Goal: Information Seeking & Learning: Learn about a topic

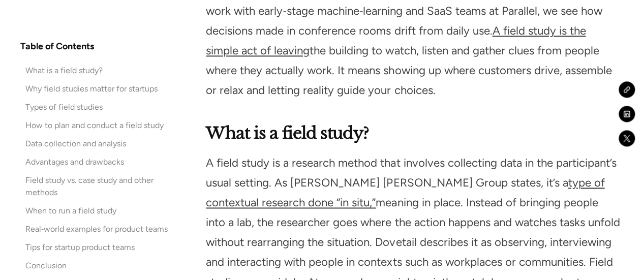
scroll to position [712, 0]
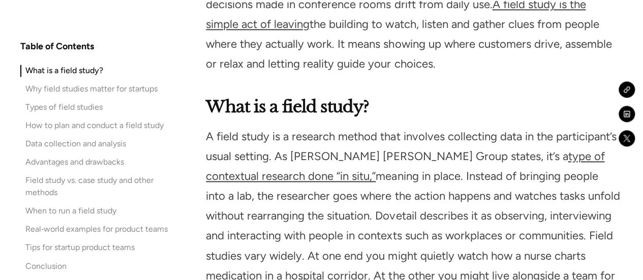
click at [345, 164] on p "A field study is a research method that involves collecting data in the partici…" at bounding box center [413, 216] width 414 height 178
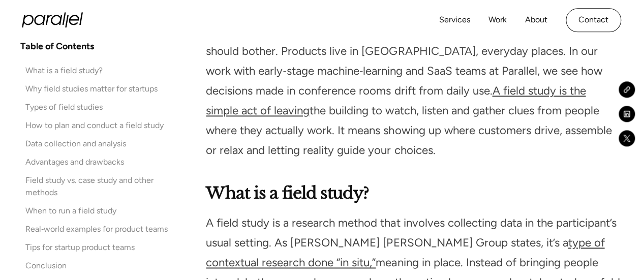
scroll to position [610, 0]
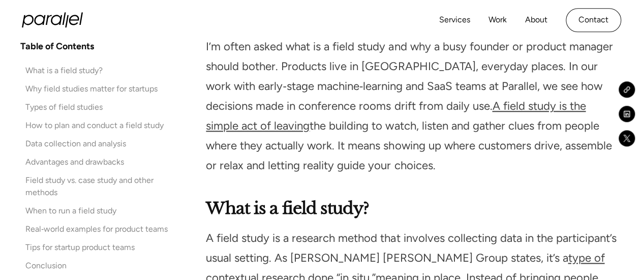
drag, startPoint x: 207, startPoint y: 108, endPoint x: 375, endPoint y: 165, distance: 176.7
click at [375, 165] on p "I’m often asked what is a field study and why a busy founder or product manager…" at bounding box center [413, 106] width 414 height 139
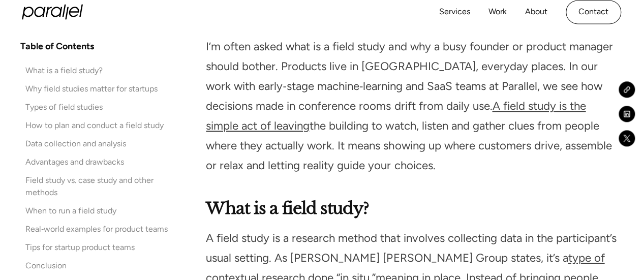
scroll to position [661, 0]
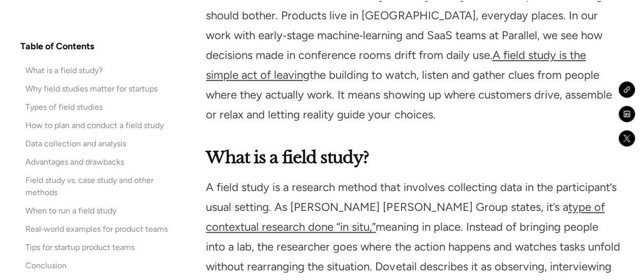
drag, startPoint x: 274, startPoint y: 97, endPoint x: 391, endPoint y: 125, distance: 120.3
click at [391, 125] on p "I’m often asked what is a field study and why a busy founder or product manager…" at bounding box center [413, 55] width 414 height 139
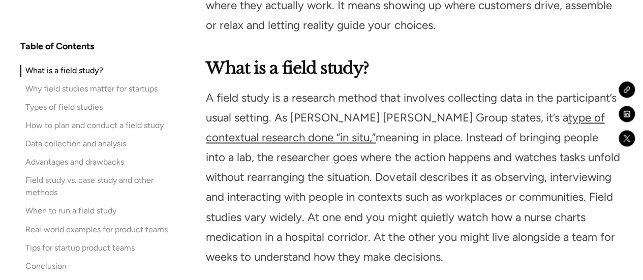
scroll to position [762, 0]
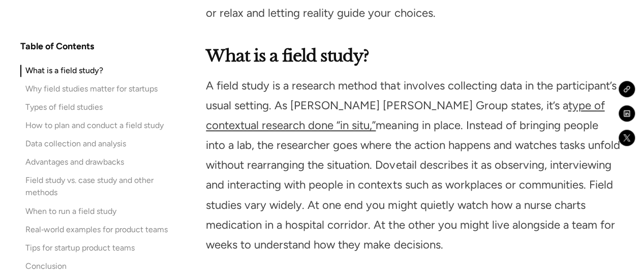
click at [372, 92] on p "A field study is a research method that involves collecting data in the partici…" at bounding box center [413, 165] width 414 height 178
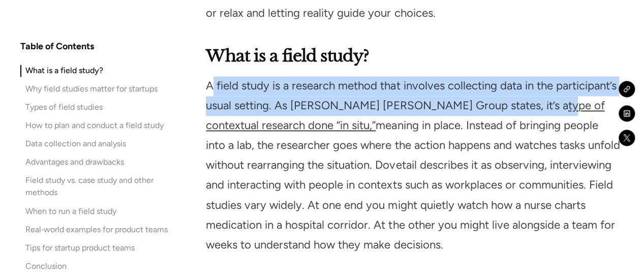
drag, startPoint x: 210, startPoint y: 87, endPoint x: 484, endPoint y: 102, distance: 274.4
click at [484, 102] on p "A field study is a research method that involves collecting data in the partici…" at bounding box center [413, 165] width 414 height 178
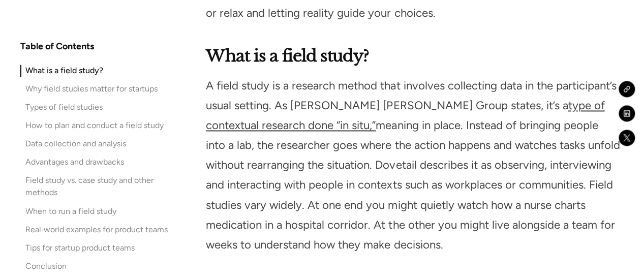
click at [425, 119] on p "A field study is a research method that involves collecting data in the partici…" at bounding box center [413, 165] width 414 height 178
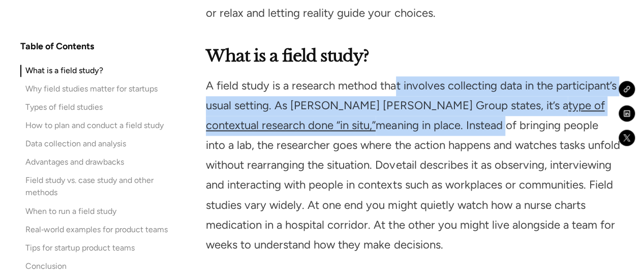
drag, startPoint x: 397, startPoint y: 89, endPoint x: 405, endPoint y: 117, distance: 29.5
click at [405, 117] on p "A field study is a research method that involves collecting data in the partici…" at bounding box center [413, 165] width 414 height 178
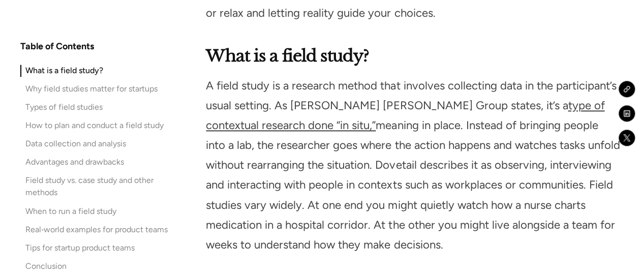
click at [446, 213] on p "A field study is a research method that involves collecting data in the partici…" at bounding box center [413, 165] width 414 height 178
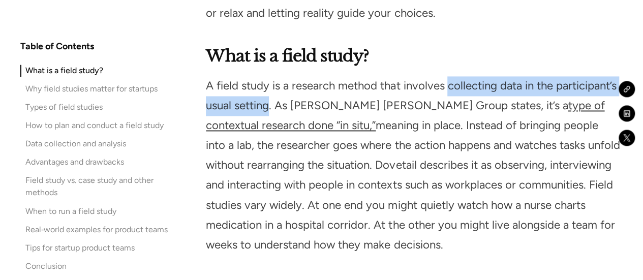
drag, startPoint x: 450, startPoint y: 87, endPoint x: 271, endPoint y: 106, distance: 180.0
click at [271, 106] on p "A field study is a research method that involves collecting data in the partici…" at bounding box center [413, 165] width 414 height 178
copy p "collecting data in the participant’s usual setting"
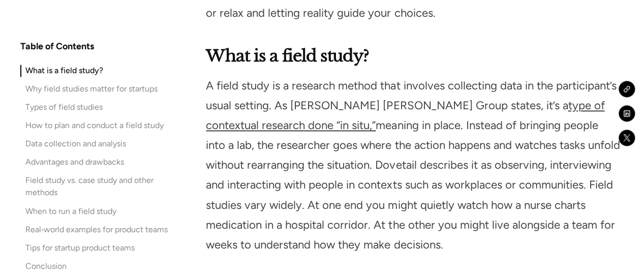
click at [347, 170] on p "A field study is a research method that involves collecting data in the partici…" at bounding box center [413, 165] width 414 height 178
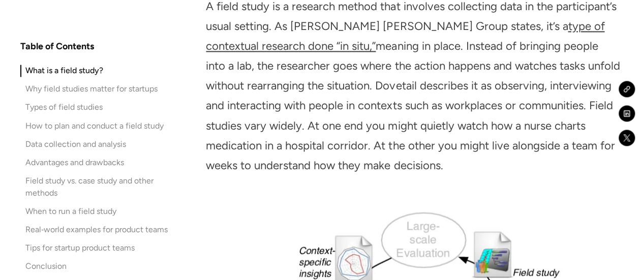
scroll to position [864, 0]
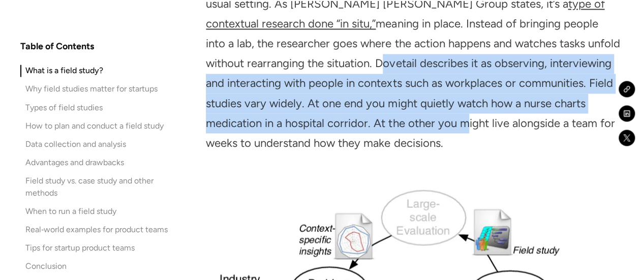
drag, startPoint x: 338, startPoint y: 67, endPoint x: 461, endPoint y: 120, distance: 134.3
click at [461, 120] on p "A field study is a research method that involves collecting data in the partici…" at bounding box center [413, 64] width 414 height 178
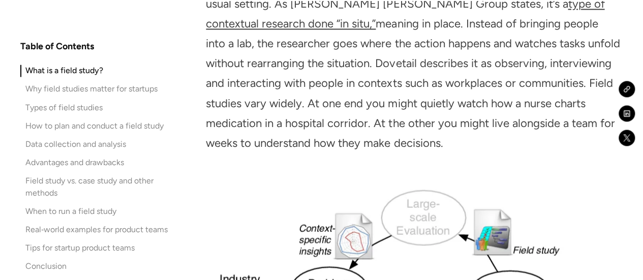
click at [481, 146] on p "A field study is a research method that involves collecting data in the partici…" at bounding box center [413, 64] width 414 height 178
drag, startPoint x: 267, startPoint y: 98, endPoint x: 453, endPoint y: 137, distance: 190.1
click at [453, 137] on p "A field study is a research method that involves collecting data in the partici…" at bounding box center [413, 64] width 414 height 178
click at [496, 137] on p "A field study is a research method that involves collecting data in the partici…" at bounding box center [413, 64] width 414 height 178
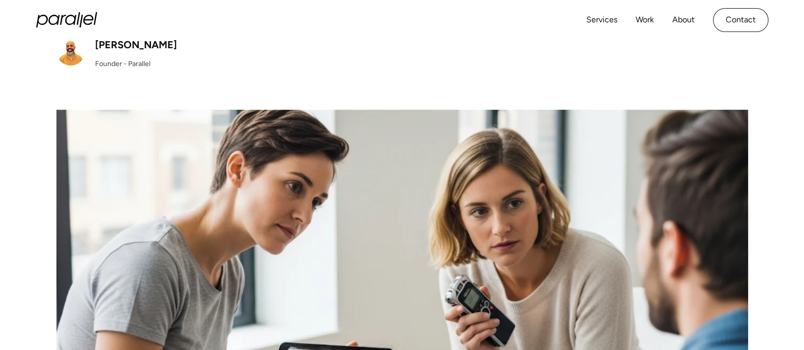
scroll to position [196, 0]
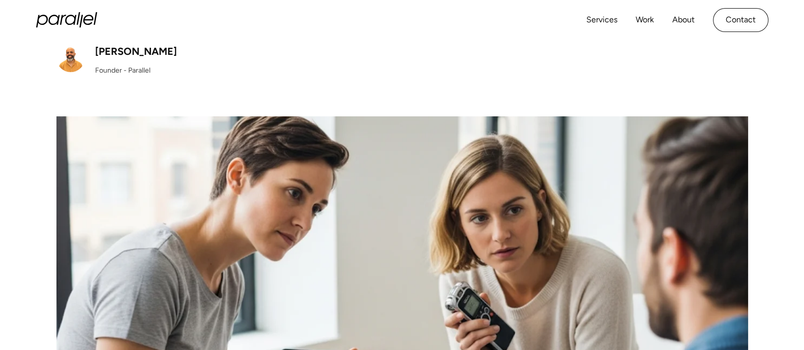
click at [643, 103] on div "[DATE] 1 min read What Is a Field Study? Guide (2025) Learn about field studies…" at bounding box center [402, 173] width 804 height 577
